Goal: Transaction & Acquisition: Purchase product/service

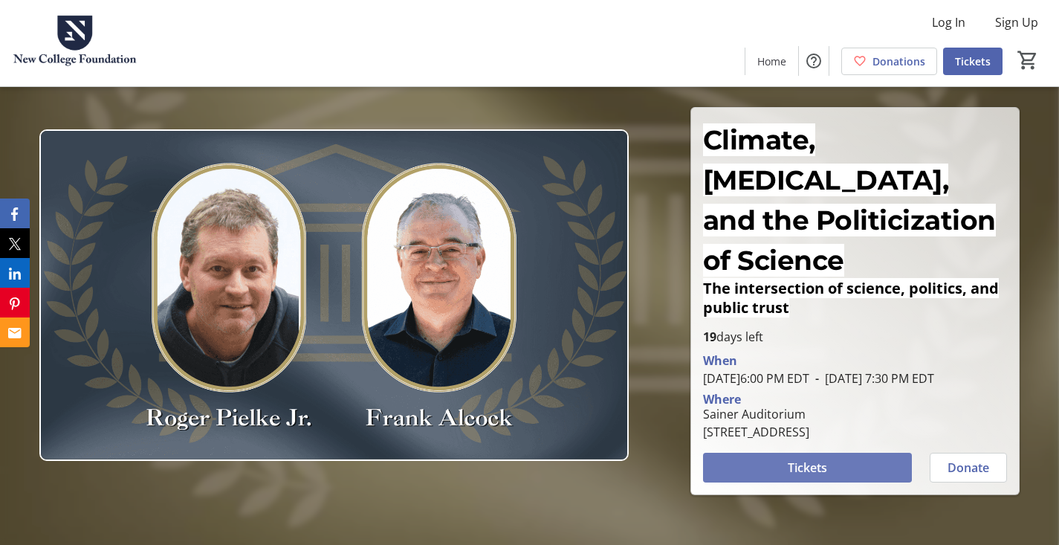
click at [803, 458] on span "Tickets" at bounding box center [807, 467] width 39 height 18
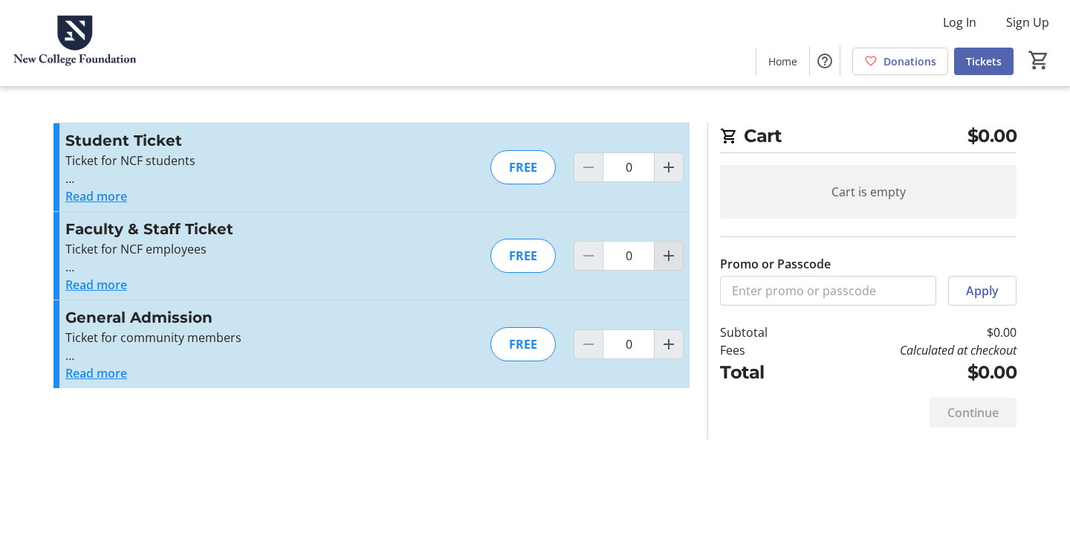
click at [663, 248] on mat-icon "Increment by one" at bounding box center [669, 256] width 18 height 18
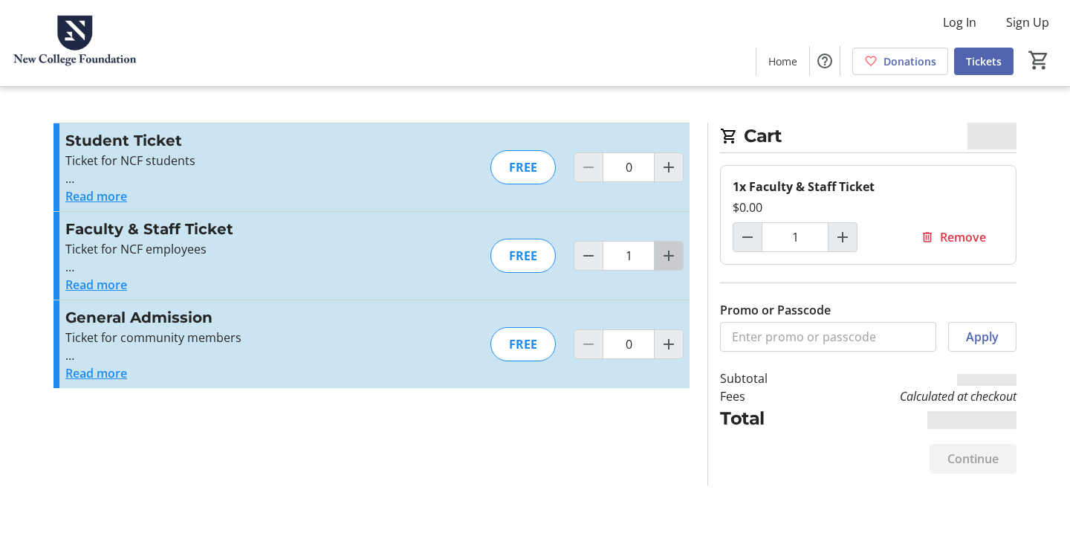
click at [663, 248] on mat-icon "Increment by one" at bounding box center [669, 256] width 18 height 18
type input "2"
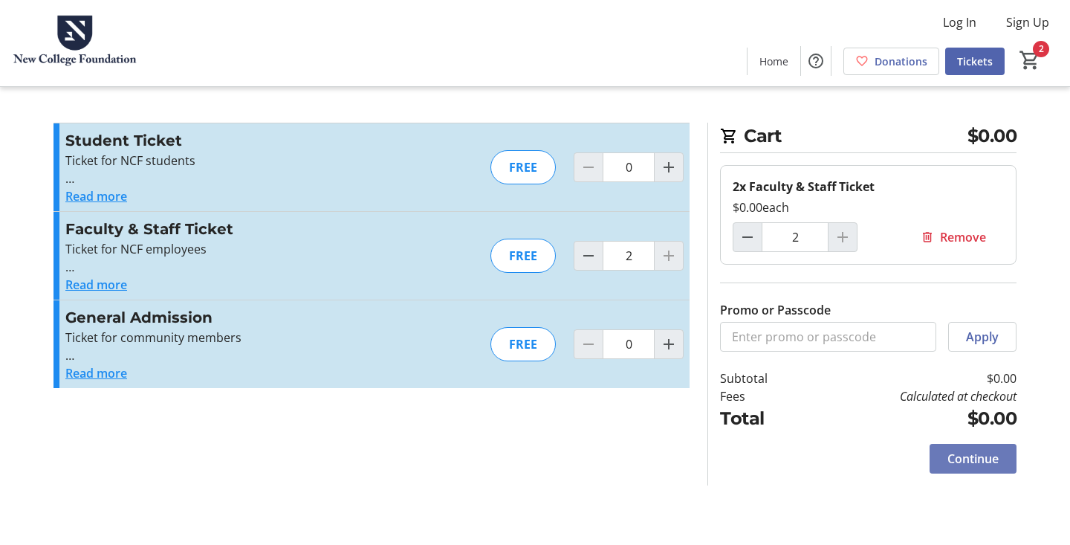
click at [963, 455] on span "Continue" at bounding box center [972, 459] width 51 height 18
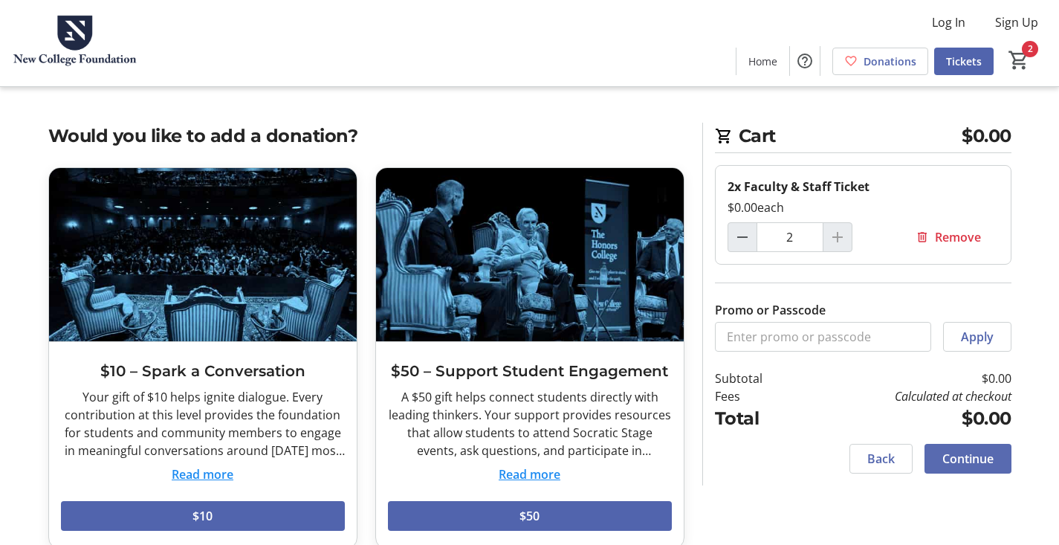
click at [985, 461] on span "Continue" at bounding box center [967, 459] width 51 height 18
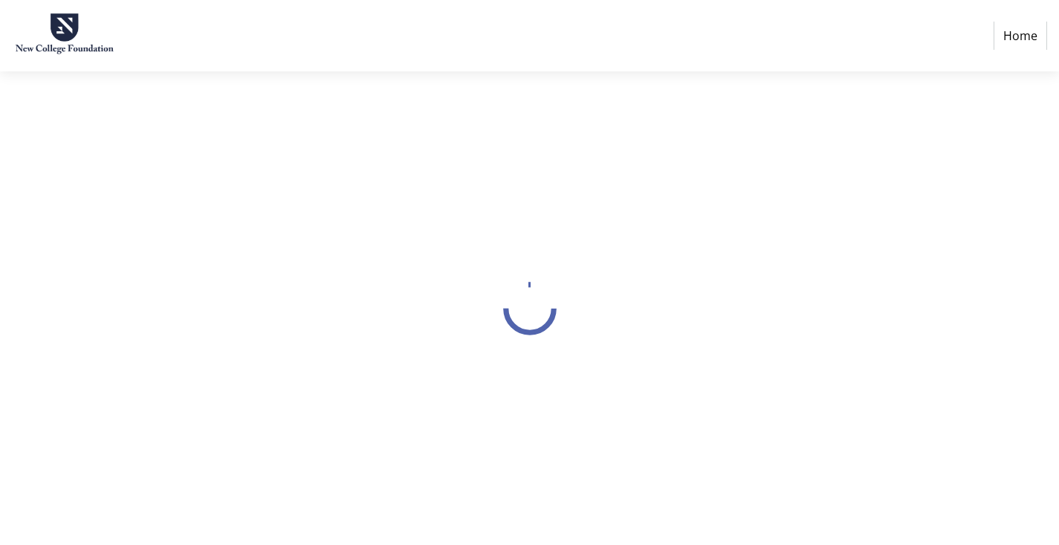
select select "US"
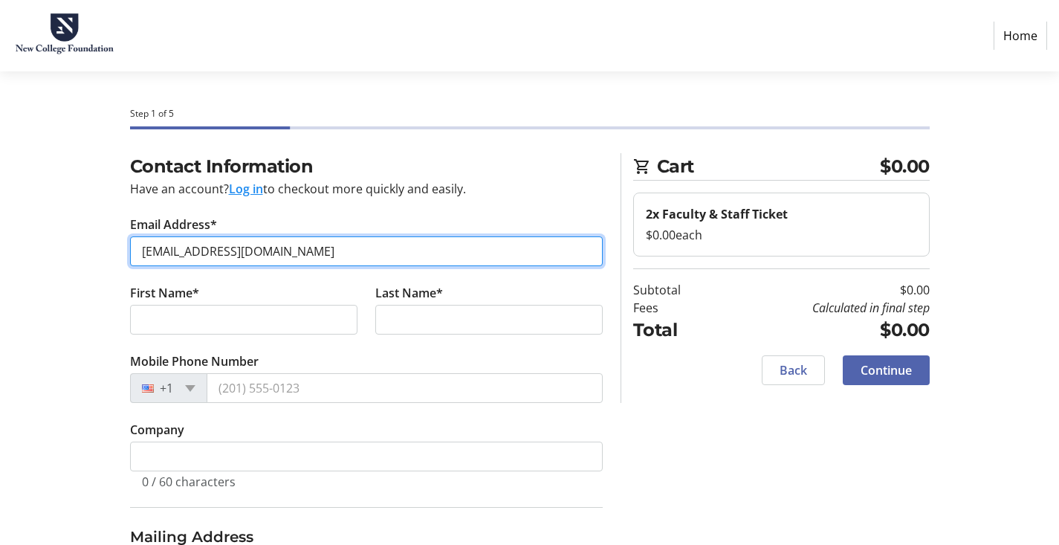
type input "[EMAIL_ADDRESS][DOMAIN_NAME]"
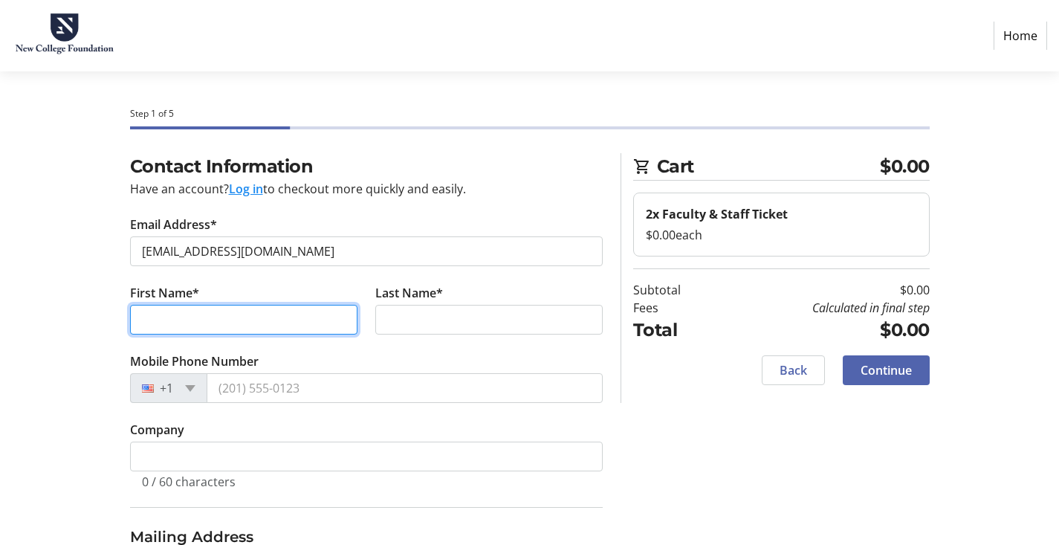
type input "d"
type input "[PERSON_NAME]"
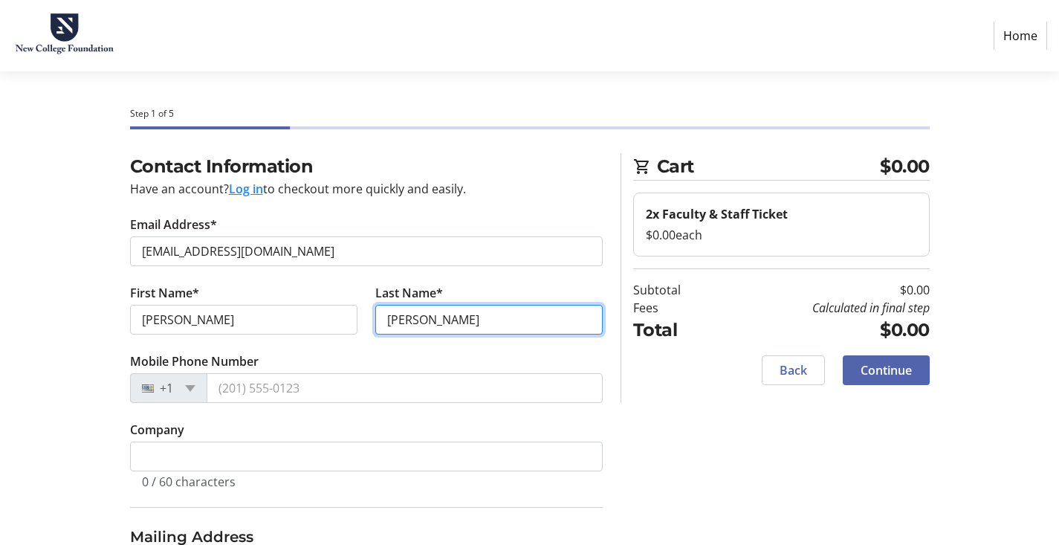
type input "[PERSON_NAME]"
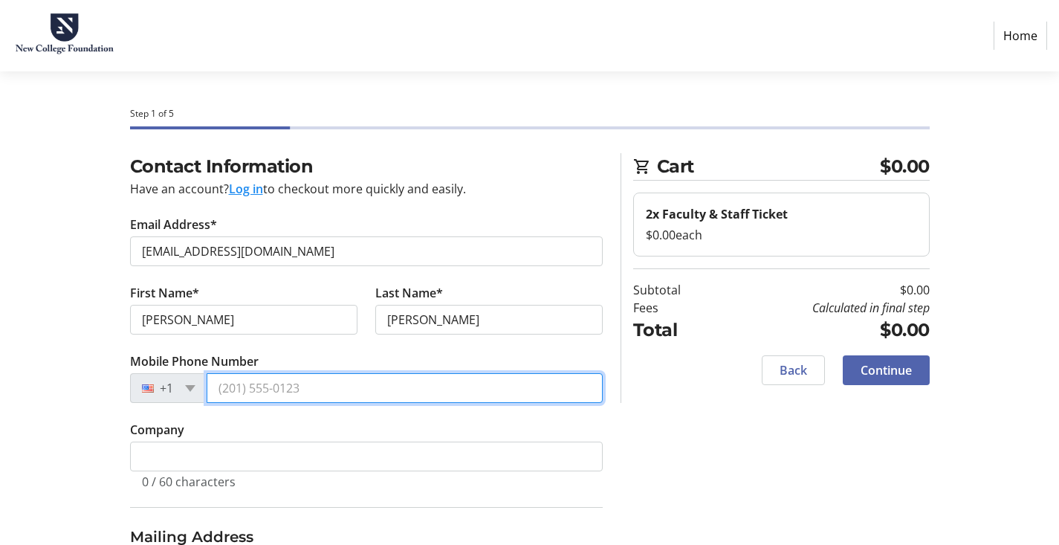
drag, startPoint x: 227, startPoint y: 394, endPoint x: 305, endPoint y: 390, distance: 77.4
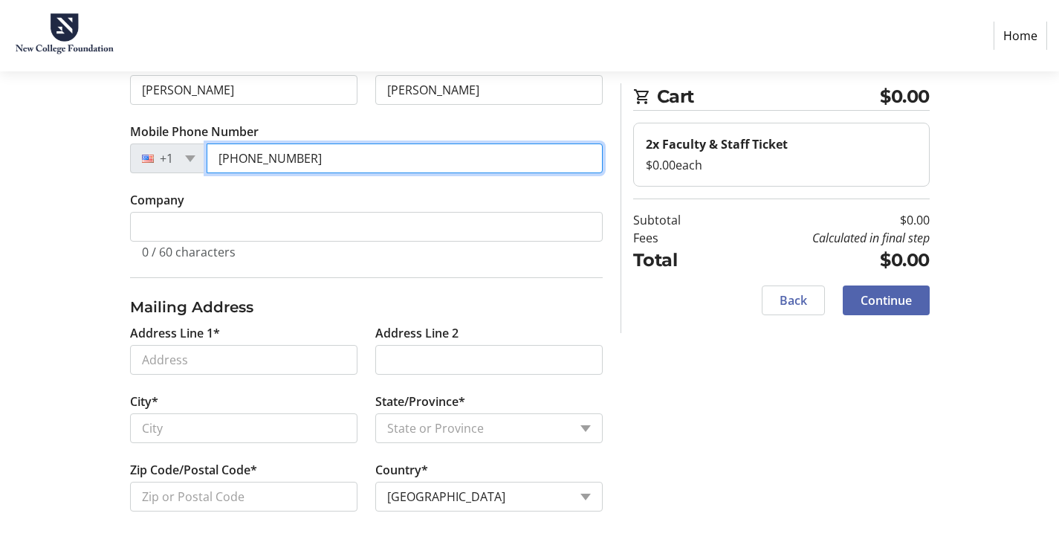
scroll to position [231, 0]
type input "[PHONE_NUMBER]"
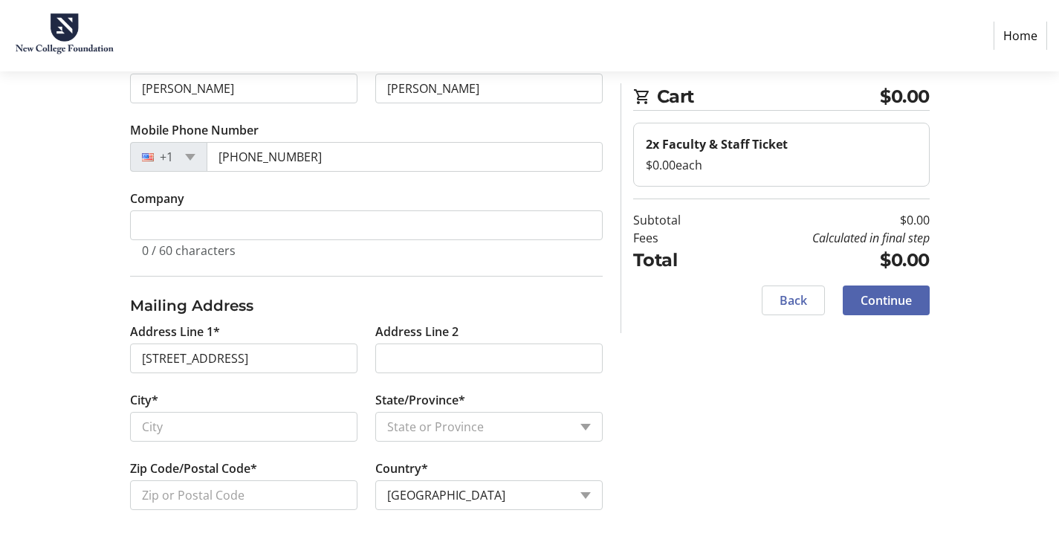
type input "[STREET_ADDRESS]"
type input "[GEOGRAPHIC_DATA]"
select select "FL"
type input "34232"
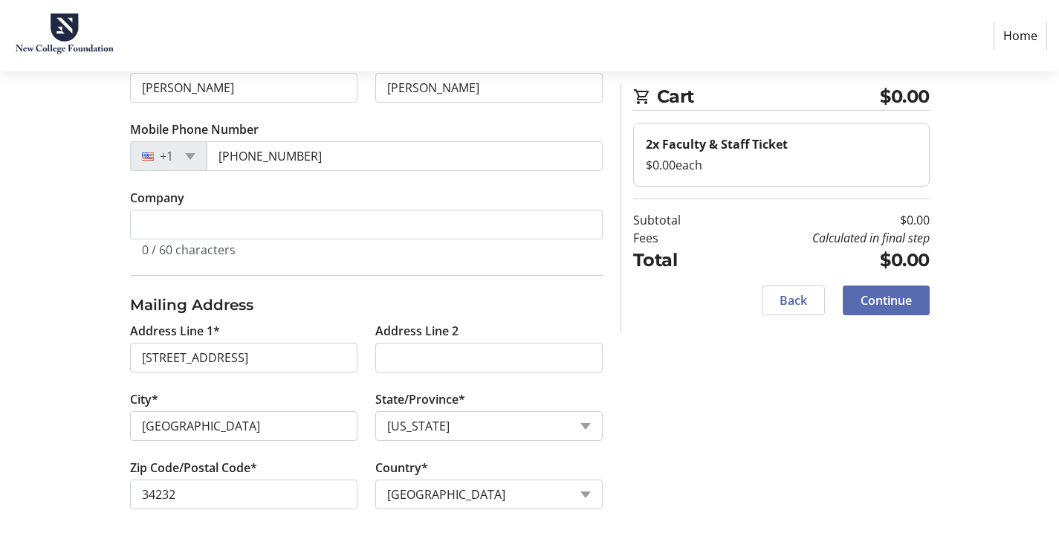
click at [895, 302] on span "Continue" at bounding box center [885, 300] width 51 height 18
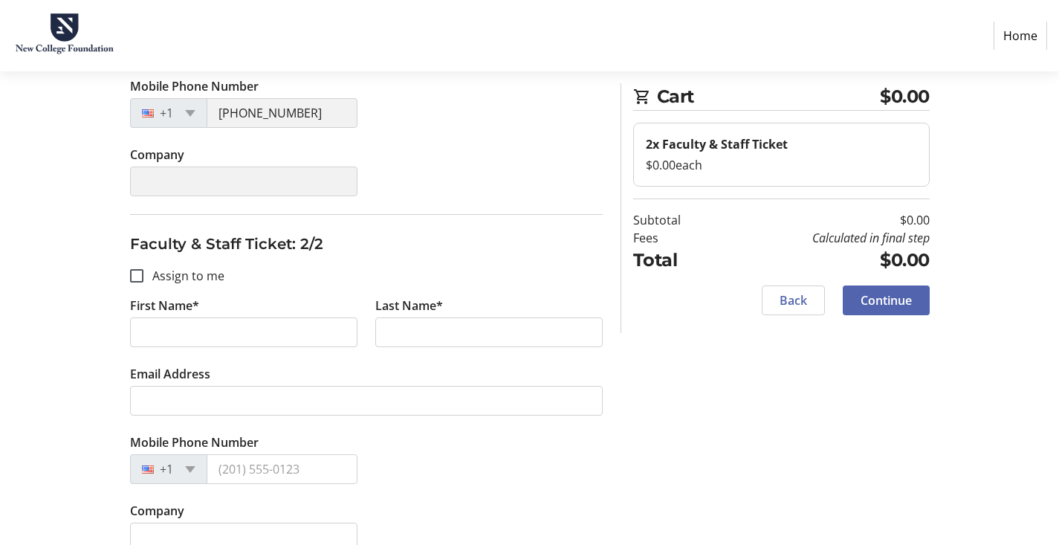
scroll to position [370, 0]
click at [136, 279] on input "Assign to me" at bounding box center [136, 274] width 13 height 13
checkbox input "true"
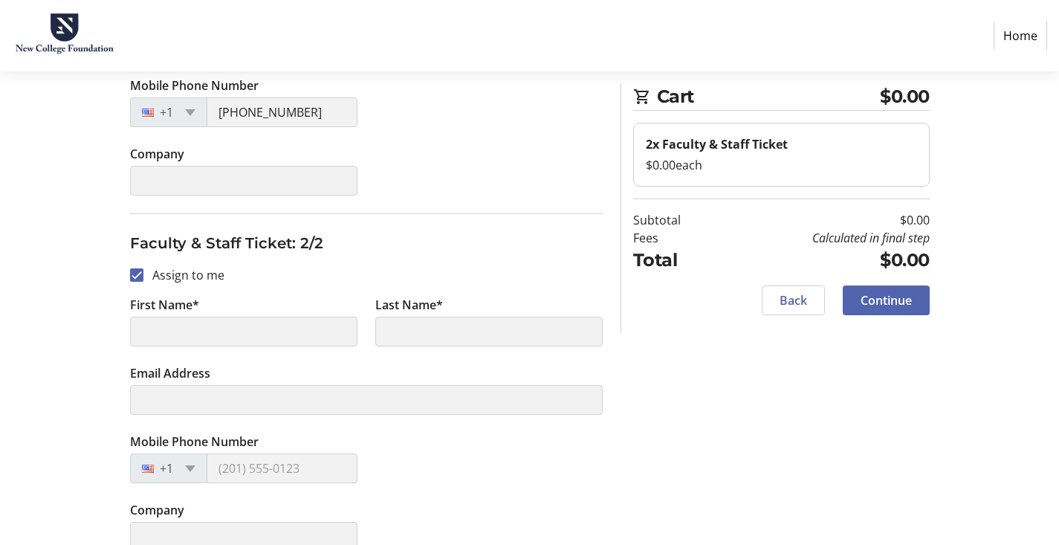
type input "[PERSON_NAME]"
type input "[EMAIL_ADDRESS][DOMAIN_NAME]"
type input "[PHONE_NUMBER]"
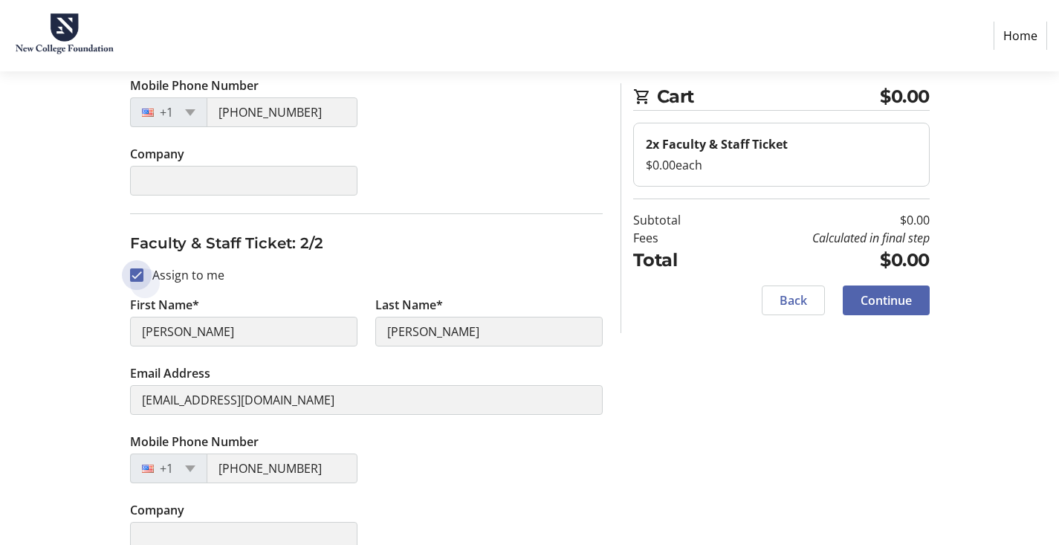
click at [131, 275] on input "Assign to me" at bounding box center [136, 274] width 13 height 13
checkbox input "false"
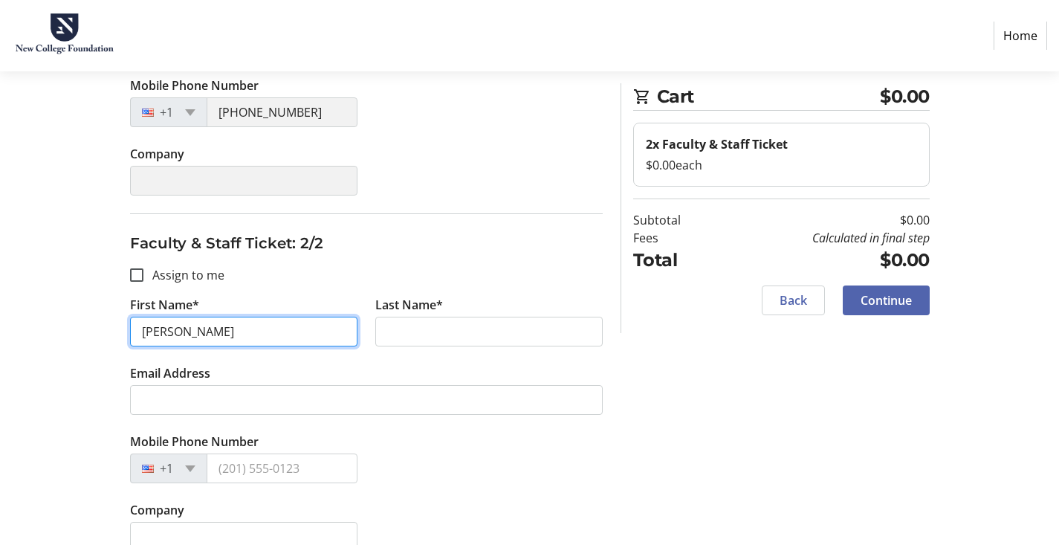
type input "[PERSON_NAME]"
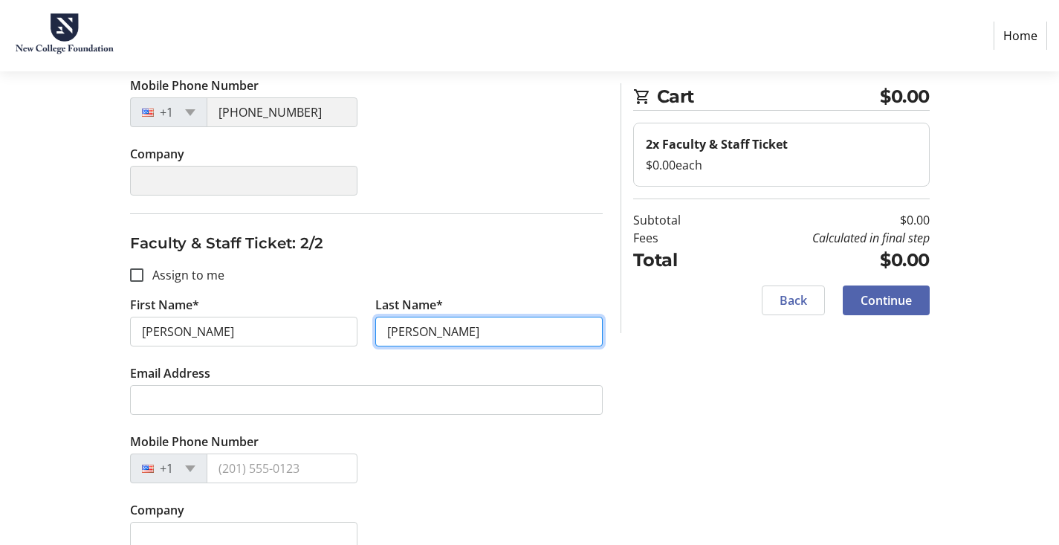
type input "[PERSON_NAME]"
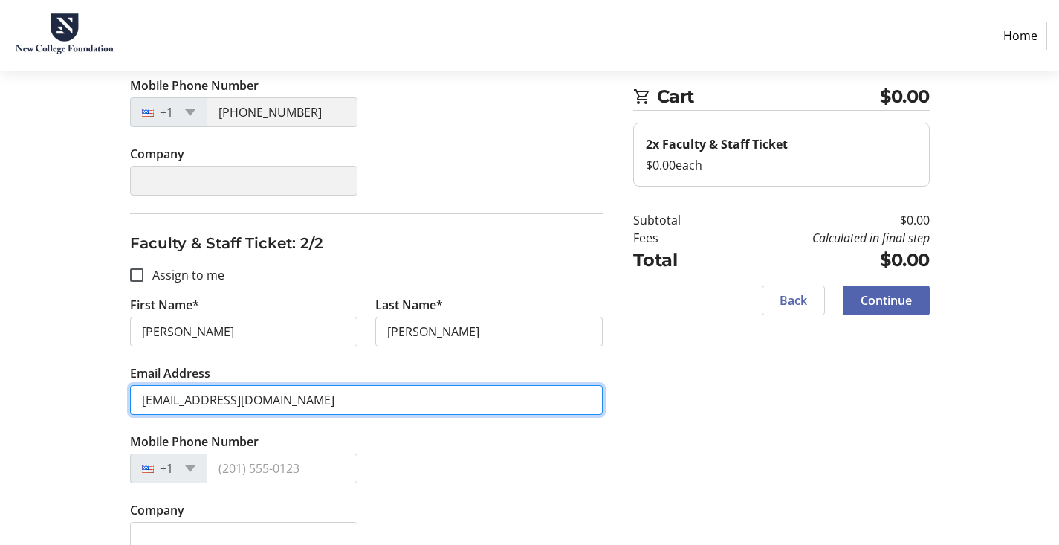
type input "[EMAIL_ADDRESS][DOMAIN_NAME]"
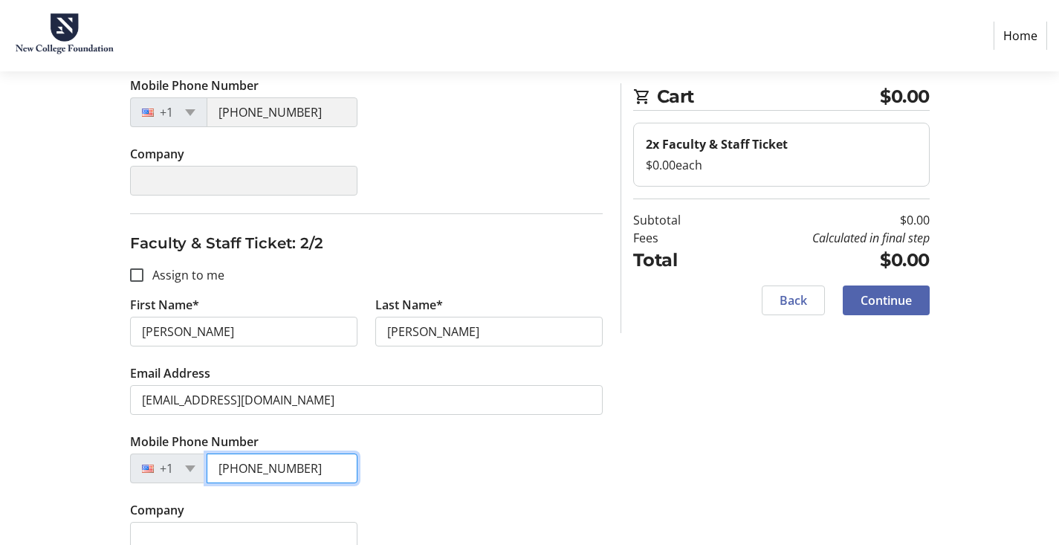
type input "[PHONE_NUMBER]"
click at [946, 432] on div "Assign Tickets Enter details for each attendee so that they receive their ticke…" at bounding box center [529, 176] width 981 height 786
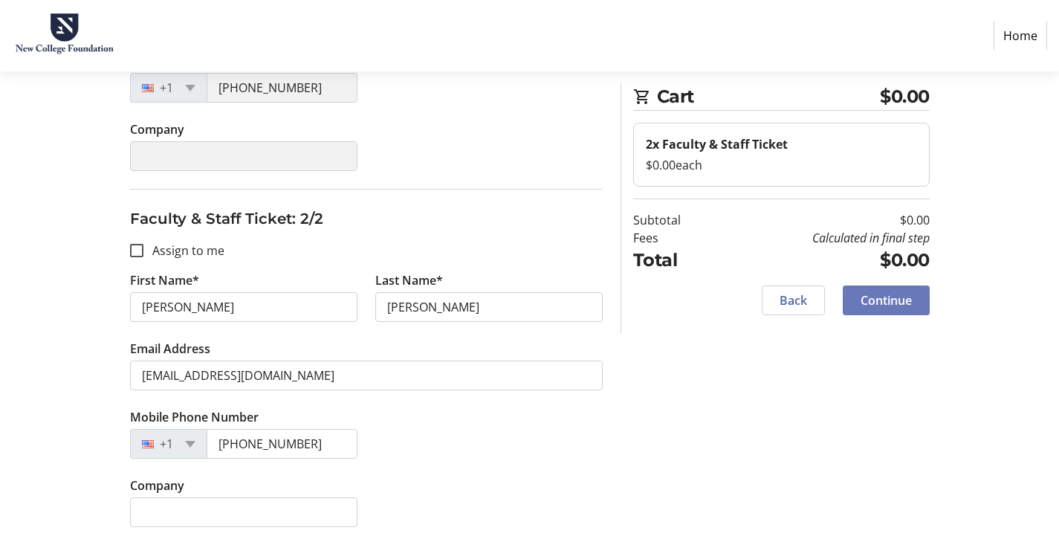
click at [892, 305] on span "Continue" at bounding box center [885, 300] width 51 height 18
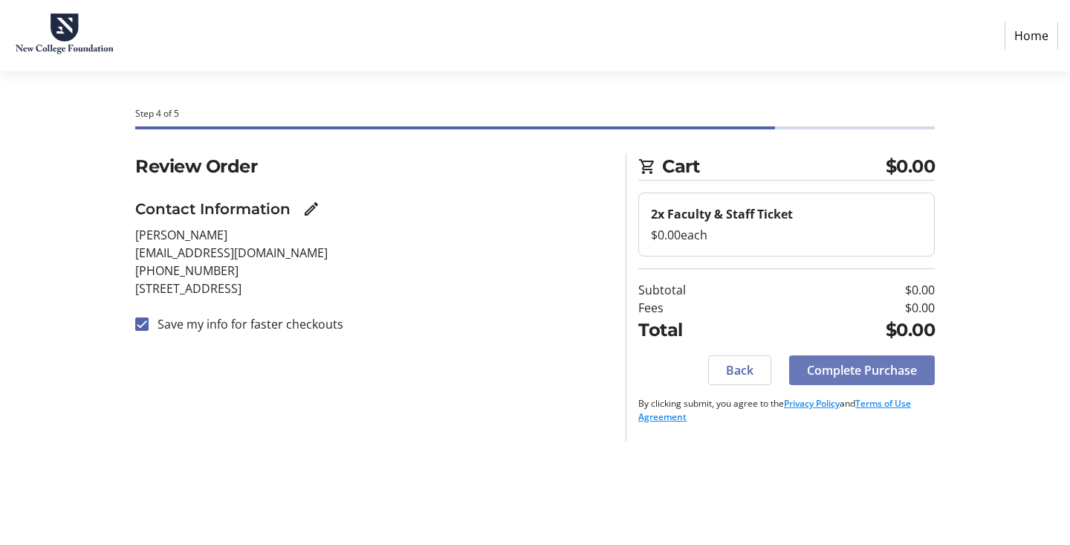
click at [897, 372] on span "Complete Purchase" at bounding box center [862, 370] width 110 height 18
